Goal: Transaction & Acquisition: Book appointment/travel/reservation

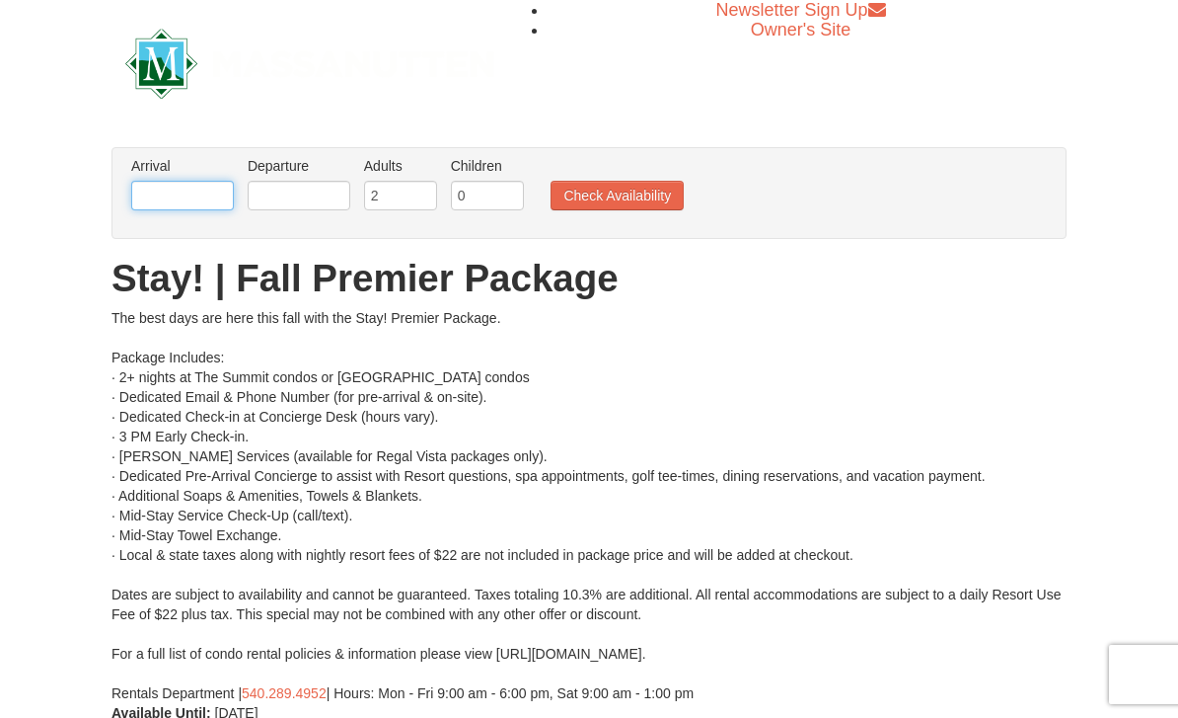
click at [230, 190] on input "text" at bounding box center [182, 196] width 103 height 30
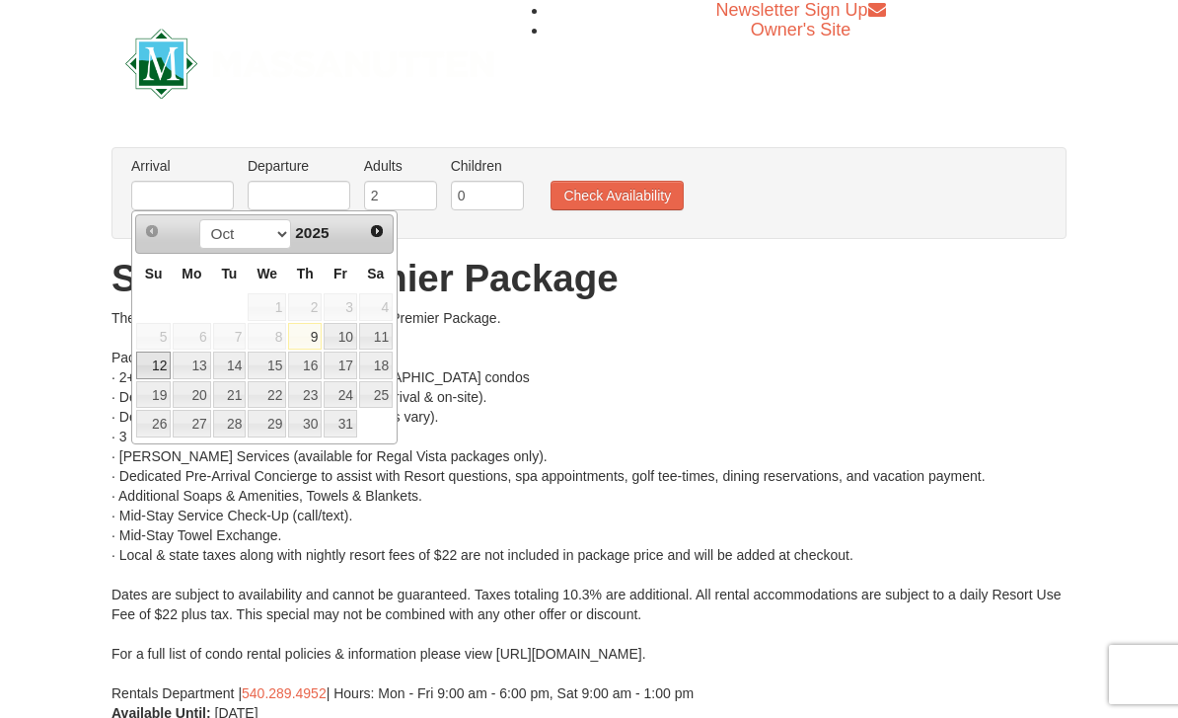
click at [163, 365] on link "12" at bounding box center [153, 365] width 35 height 28
type input "[DATE]"
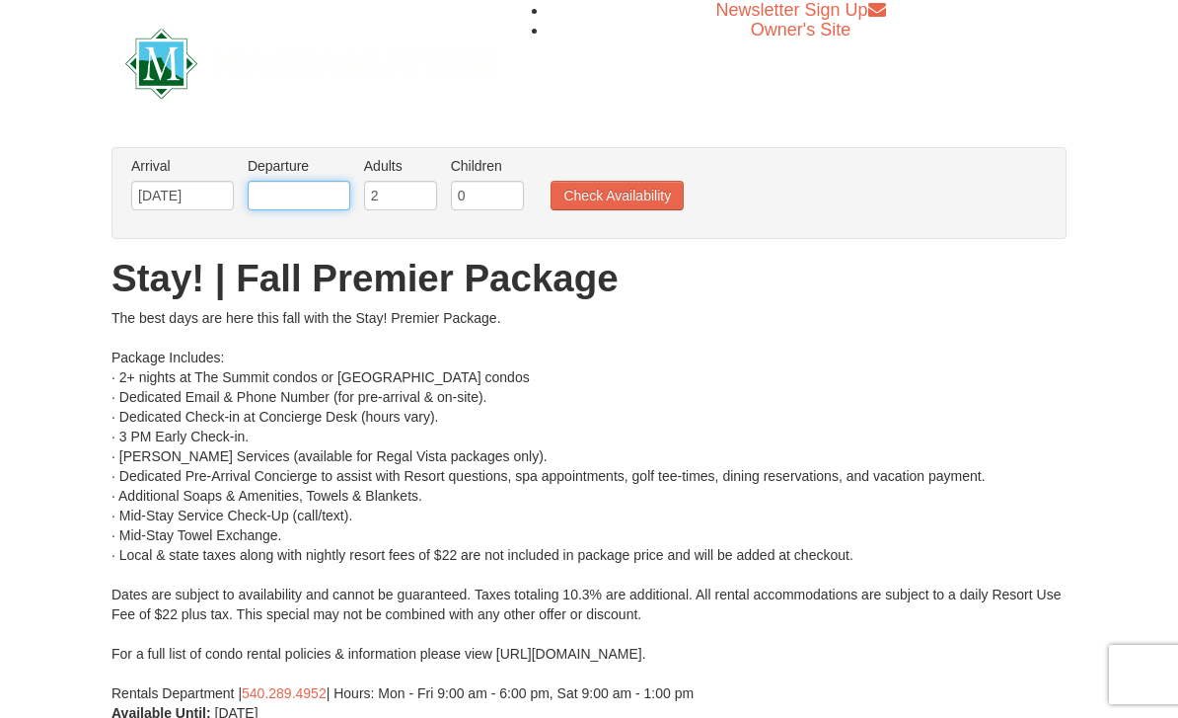
click at [321, 185] on input "text" at bounding box center [299, 196] width 103 height 30
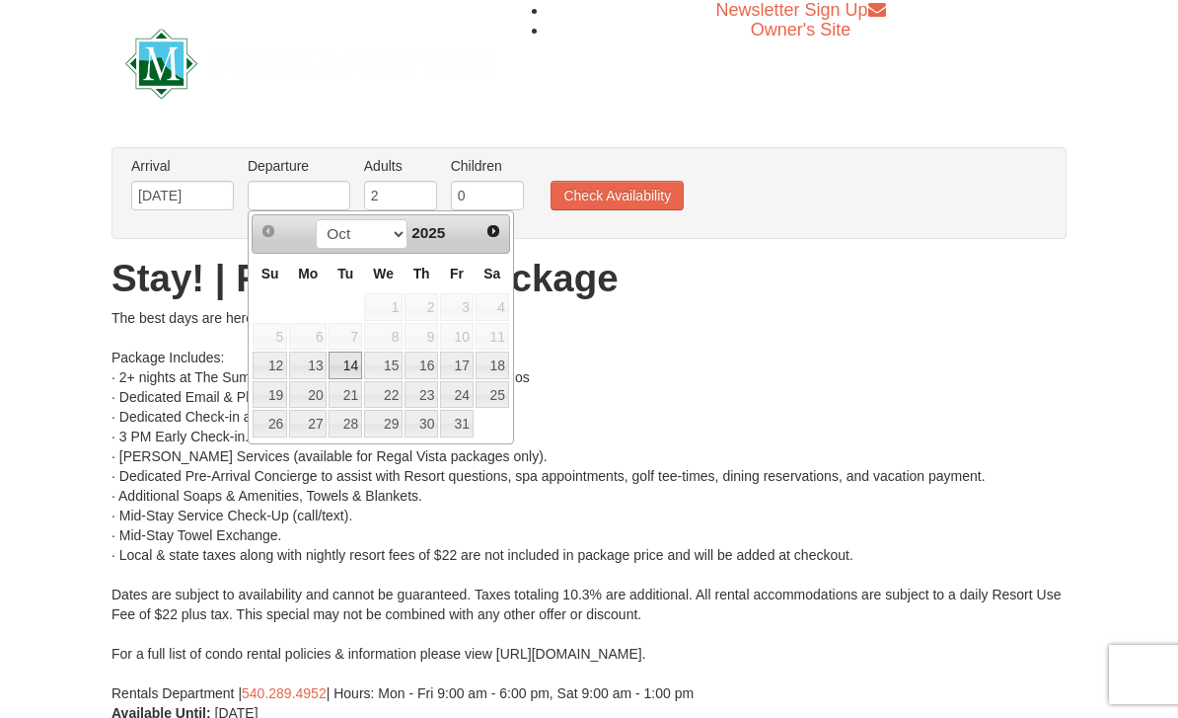
click at [348, 373] on link "14" at bounding box center [346, 365] width 34 height 28
type input "[DATE]"
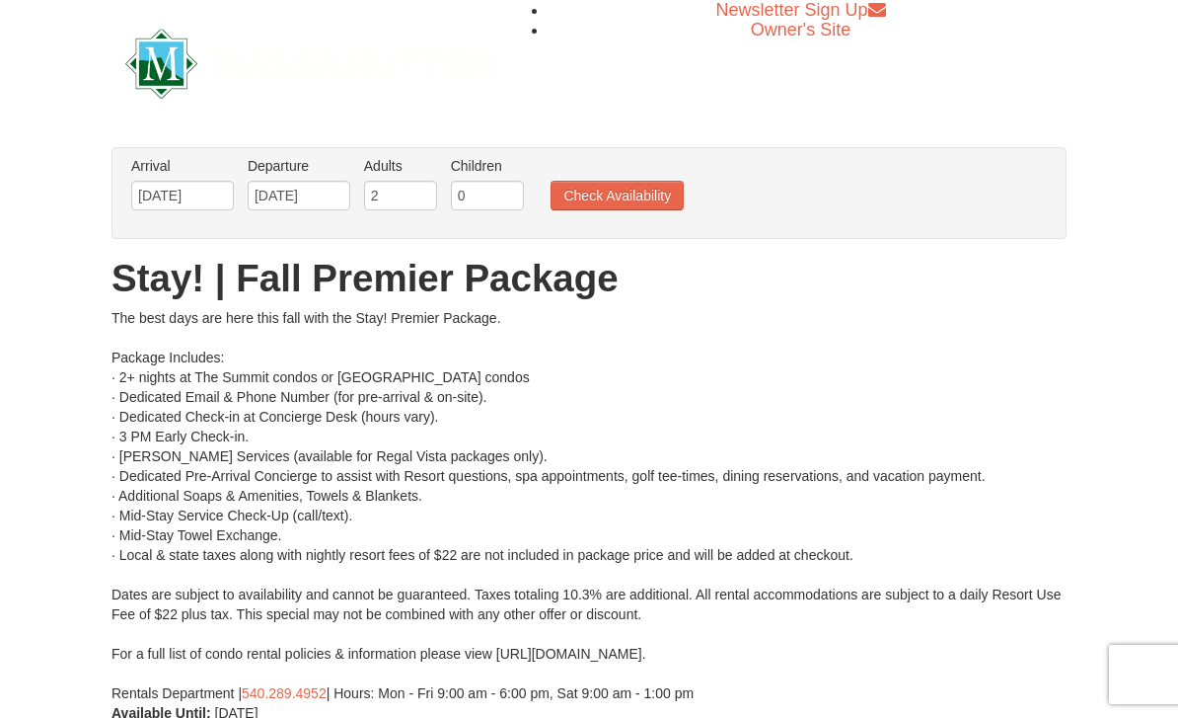
click at [639, 197] on button "Check Availability" at bounding box center [617, 196] width 133 height 30
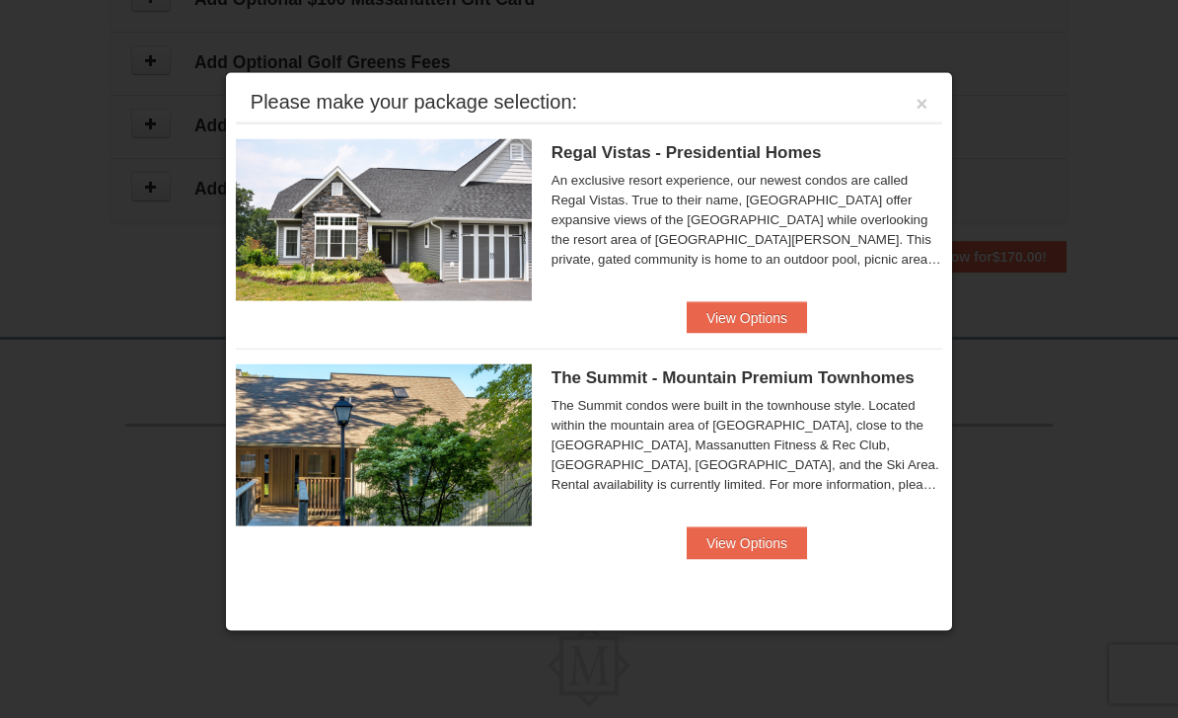
scroll to position [1295, 0]
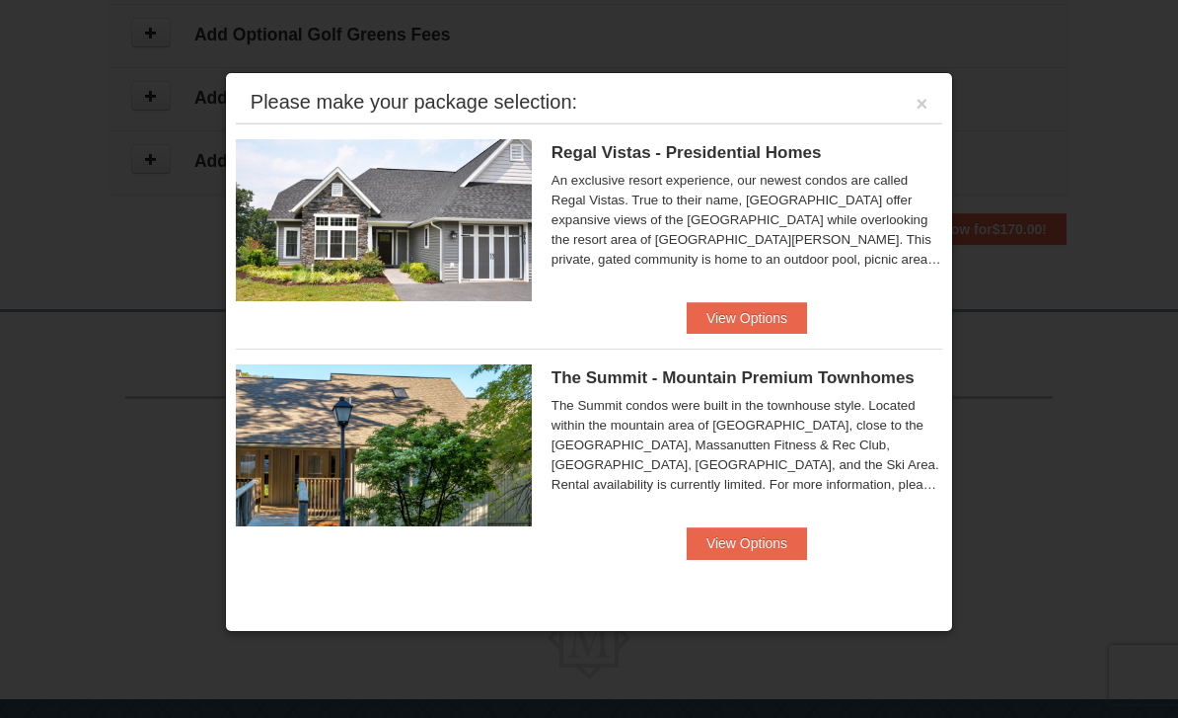
click at [769, 326] on button "View Options" at bounding box center [747, 318] width 120 height 32
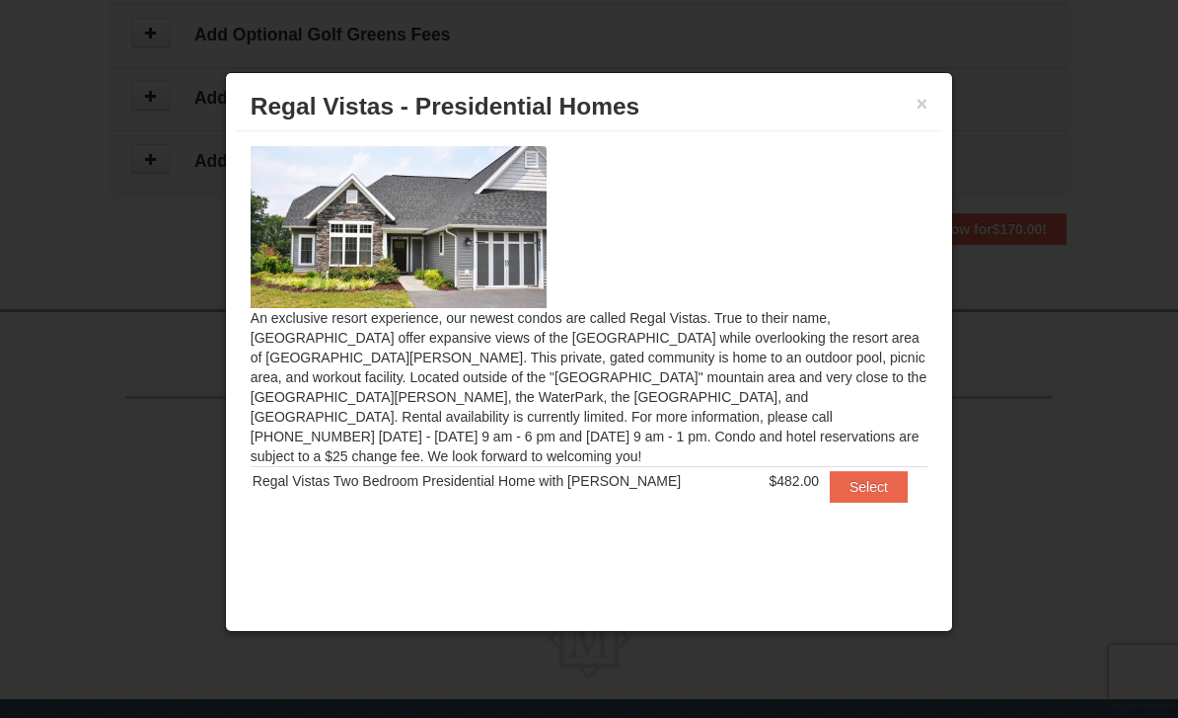
click at [926, 105] on button "×" at bounding box center [923, 104] width 12 height 20
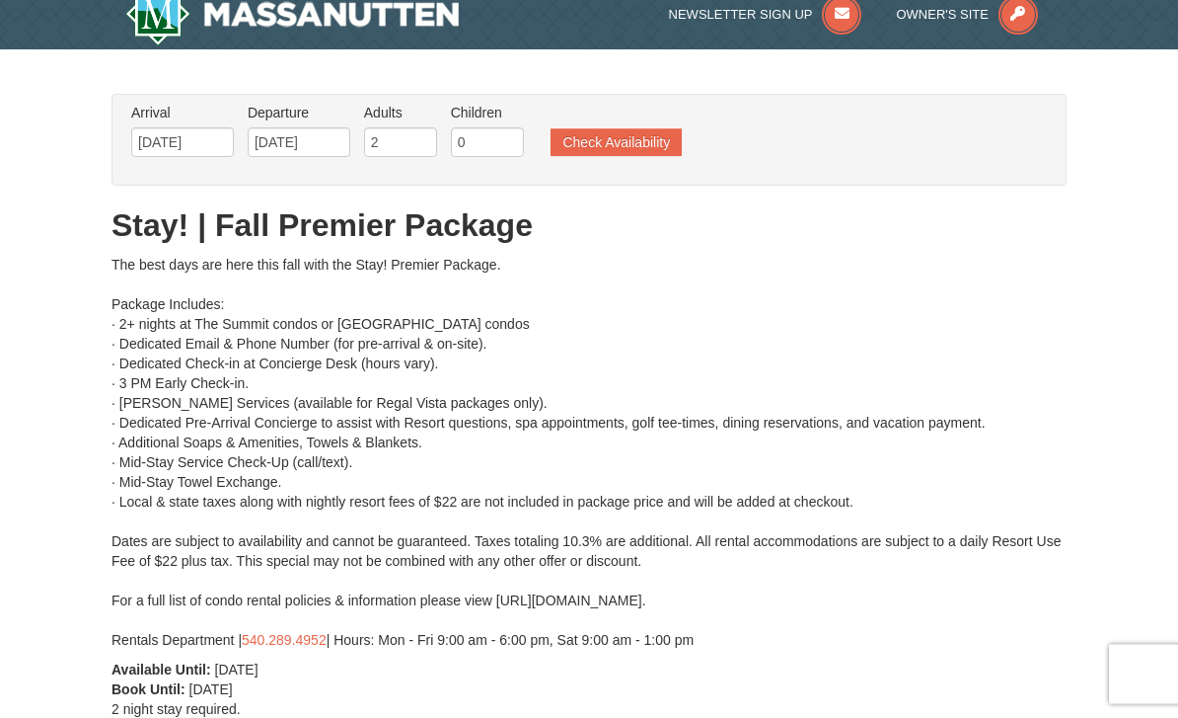
scroll to position [20, 0]
click at [648, 145] on button "Check Availability" at bounding box center [616, 142] width 131 height 28
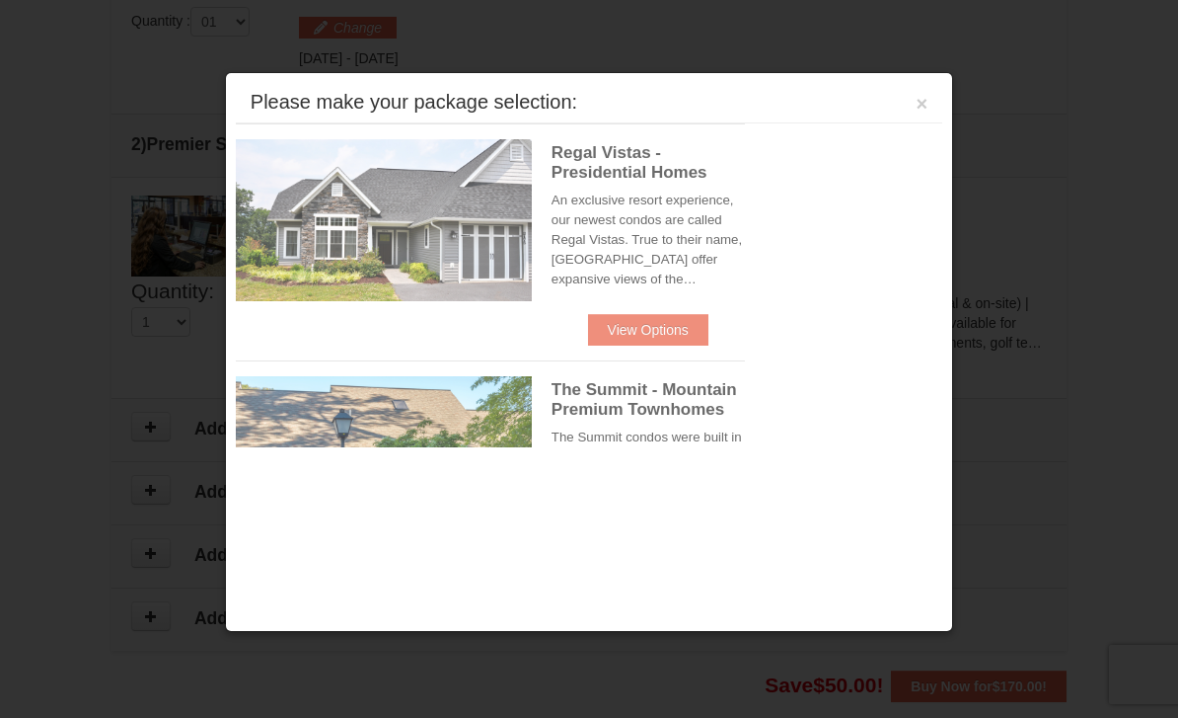
scroll to position [841, 0]
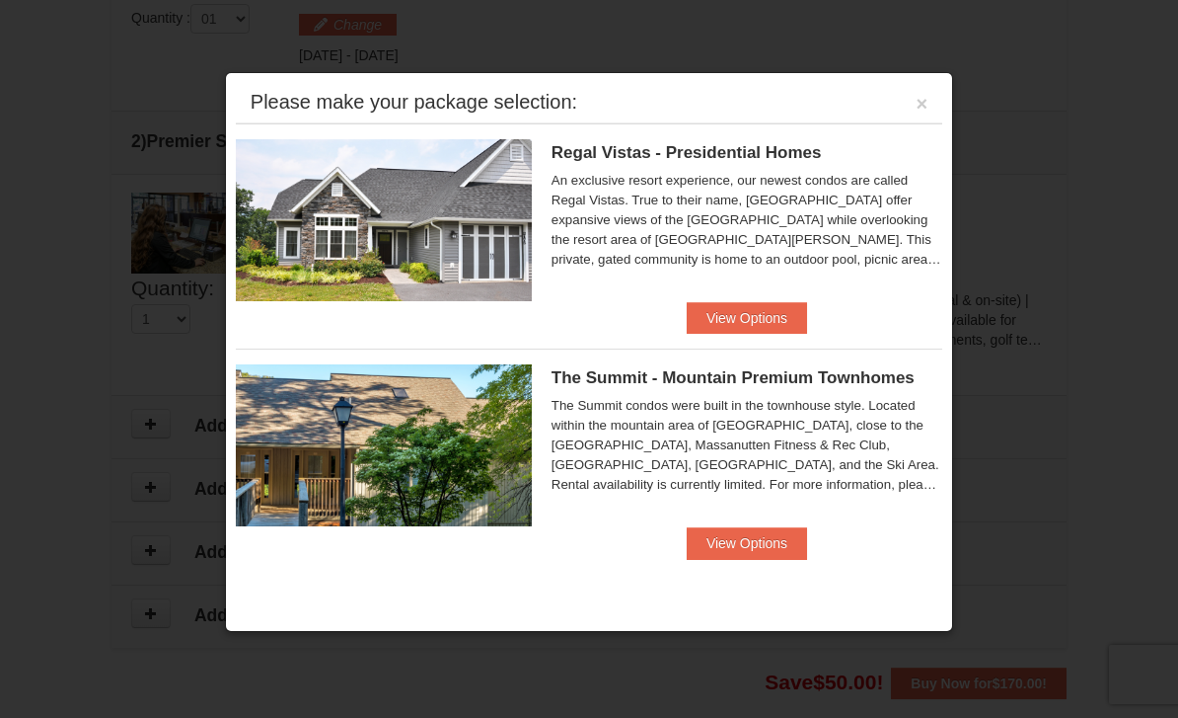
click at [761, 557] on button "View Options" at bounding box center [747, 543] width 120 height 32
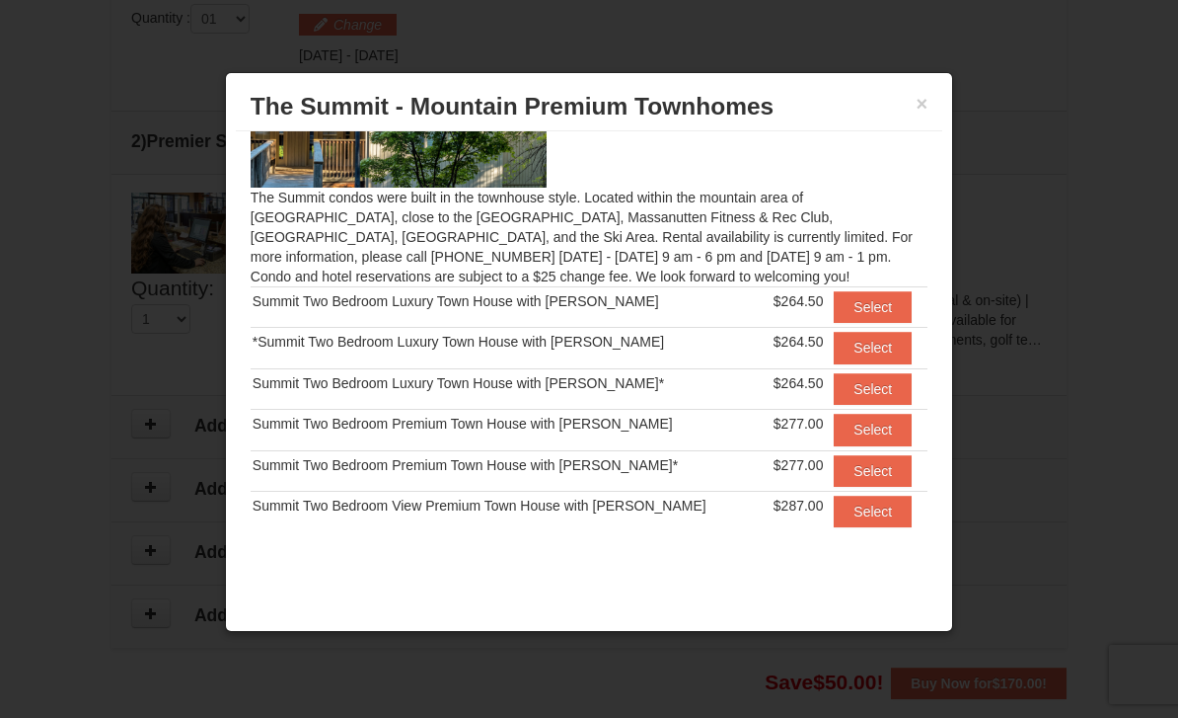
scroll to position [119, 0]
click at [874, 306] on button "Select" at bounding box center [873, 308] width 78 height 32
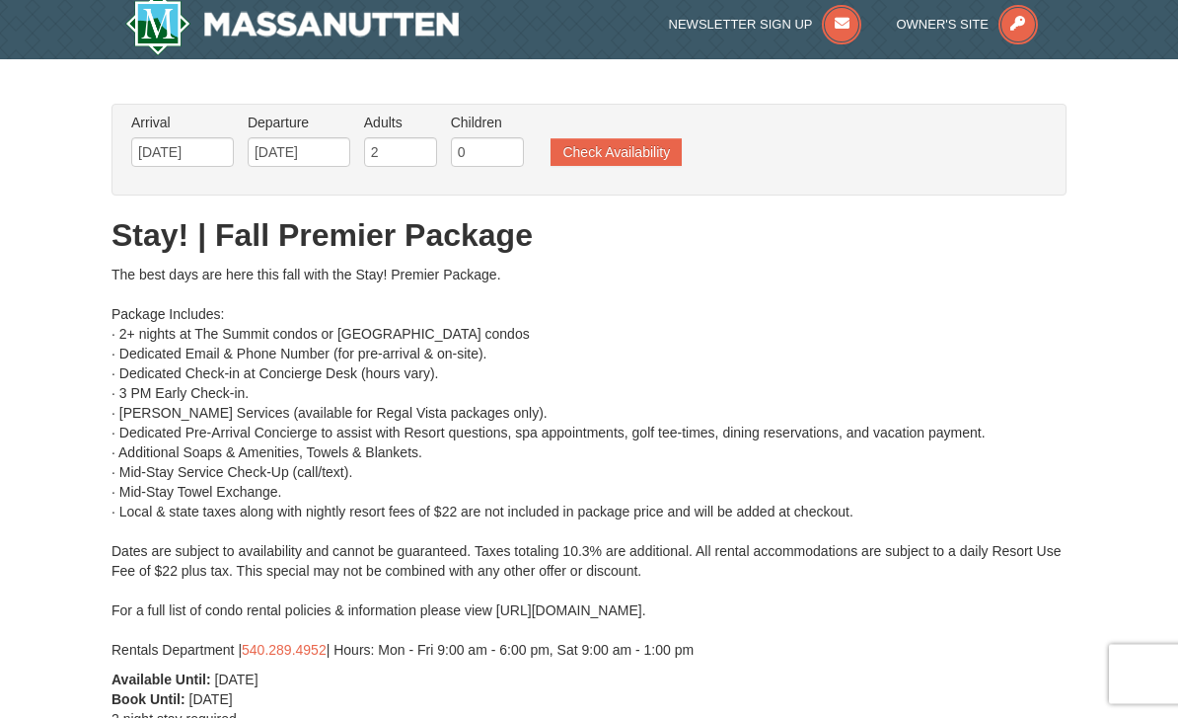
scroll to position [0, 0]
